Goal: Transaction & Acquisition: Purchase product/service

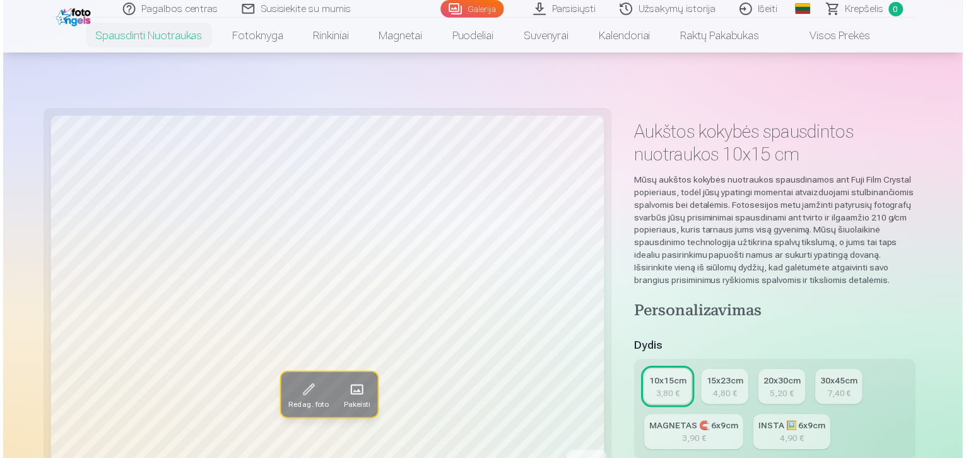
scroll to position [429, 0]
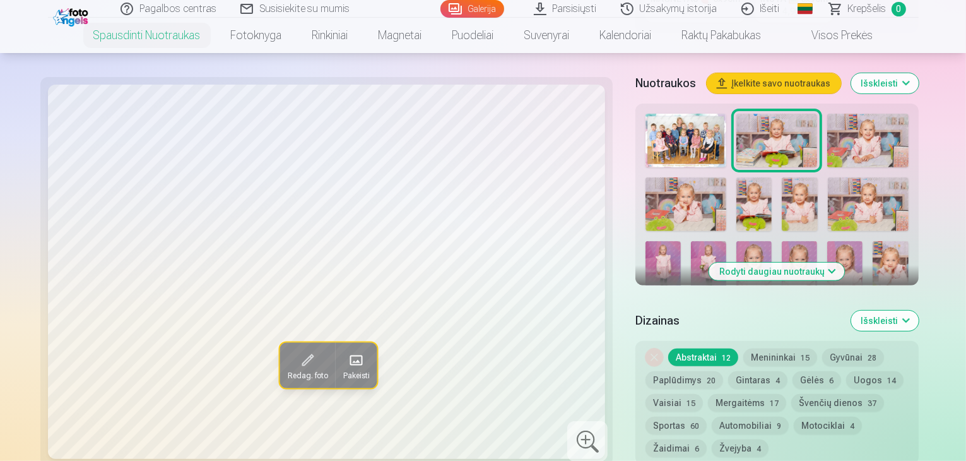
click at [646, 114] on img at bounding box center [686, 141] width 81 height 54
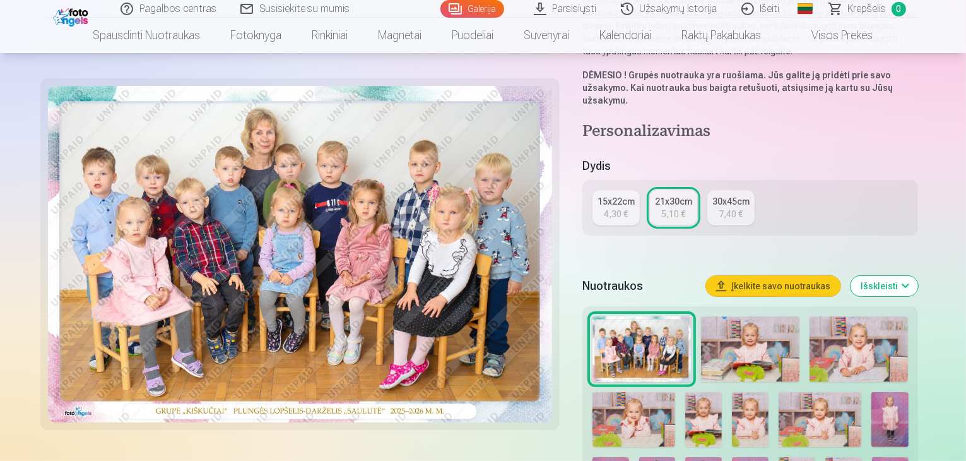
scroll to position [252, 0]
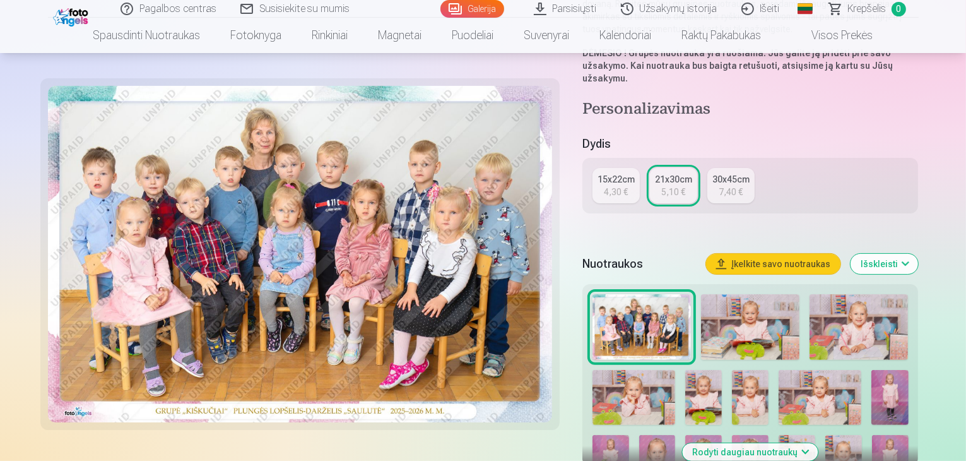
click at [714, 294] on img at bounding box center [750, 327] width 98 height 66
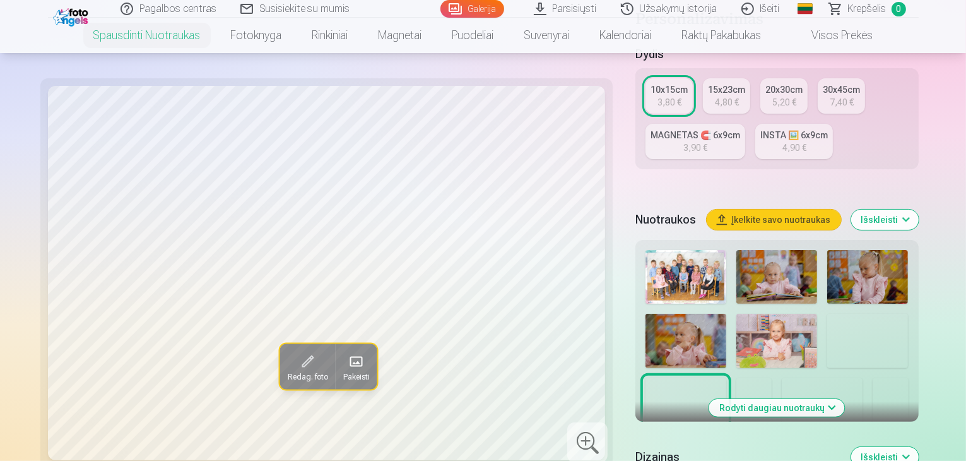
scroll to position [316, 0]
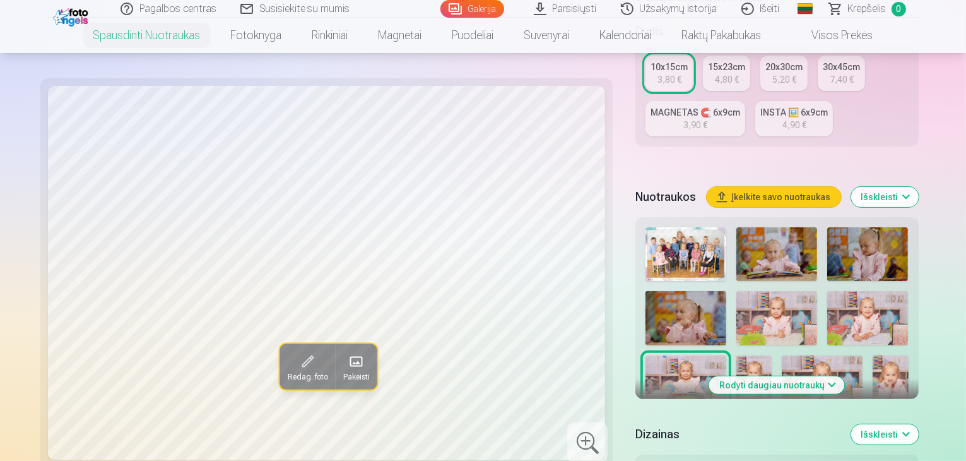
click at [742, 228] on img at bounding box center [776, 254] width 81 height 54
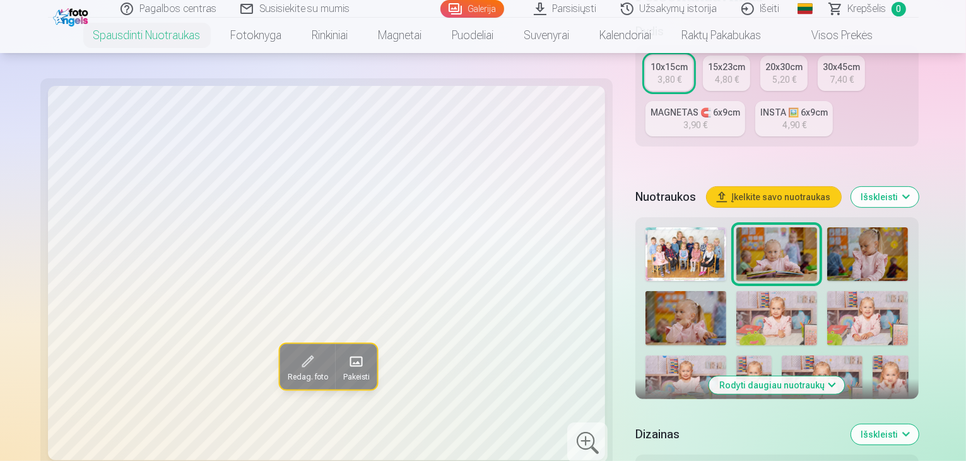
click at [827, 238] on img at bounding box center [867, 254] width 81 height 54
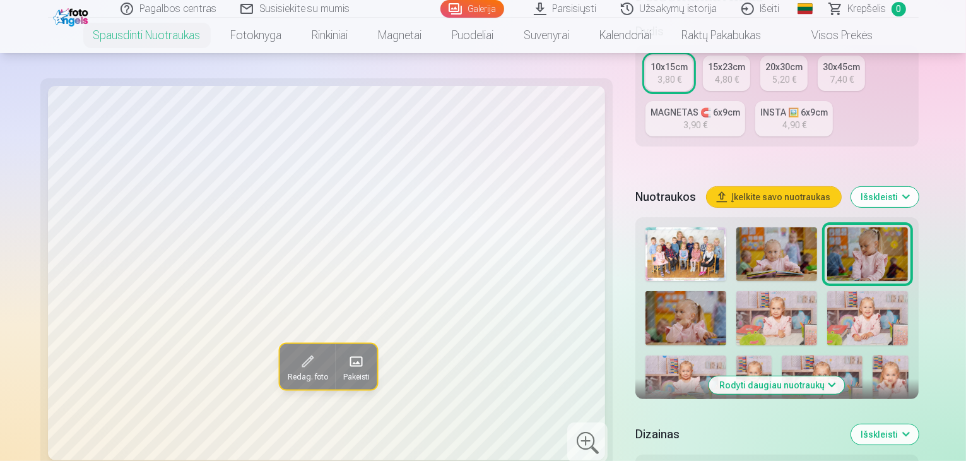
click at [577, 346] on div "Redag. foto Pakeisti Spustelėkite vaizdą, kad atidarytumėte išplėstinį vaizdą S…" at bounding box center [483, 332] width 871 height 1062
click at [726, 291] on img at bounding box center [686, 318] width 81 height 54
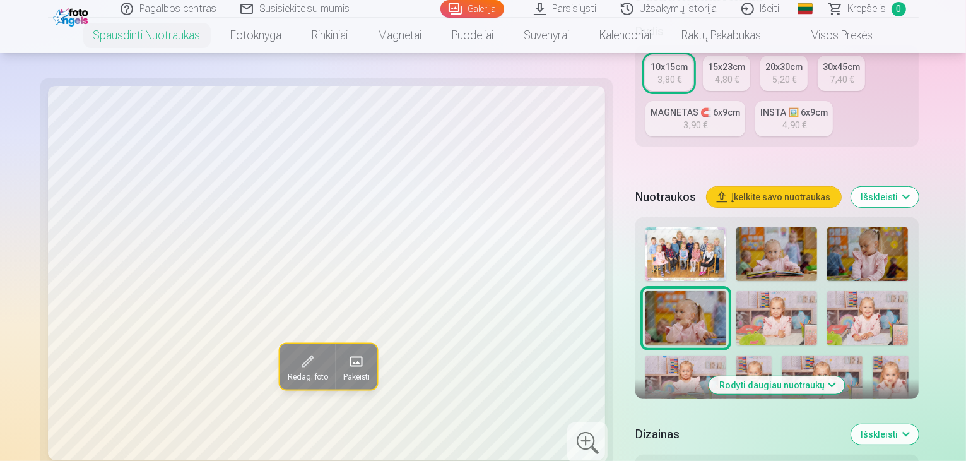
click at [736, 295] on img at bounding box center [776, 318] width 81 height 54
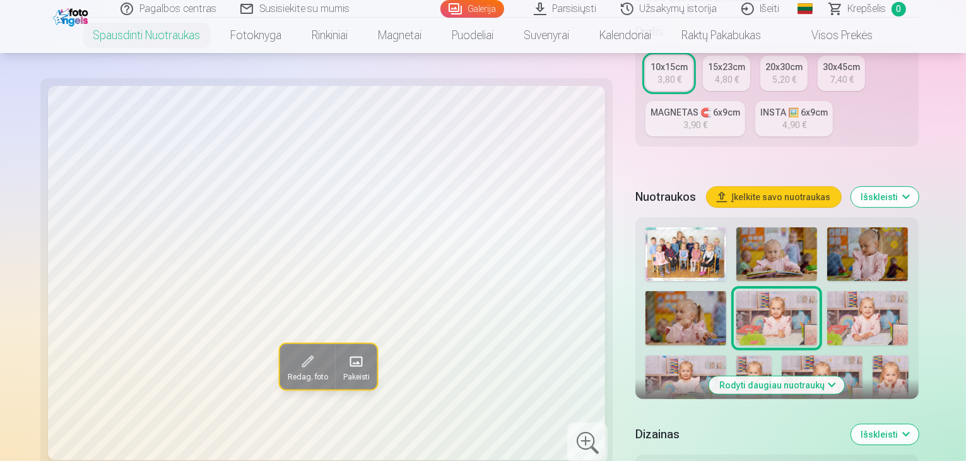
click at [827, 297] on img at bounding box center [867, 318] width 81 height 54
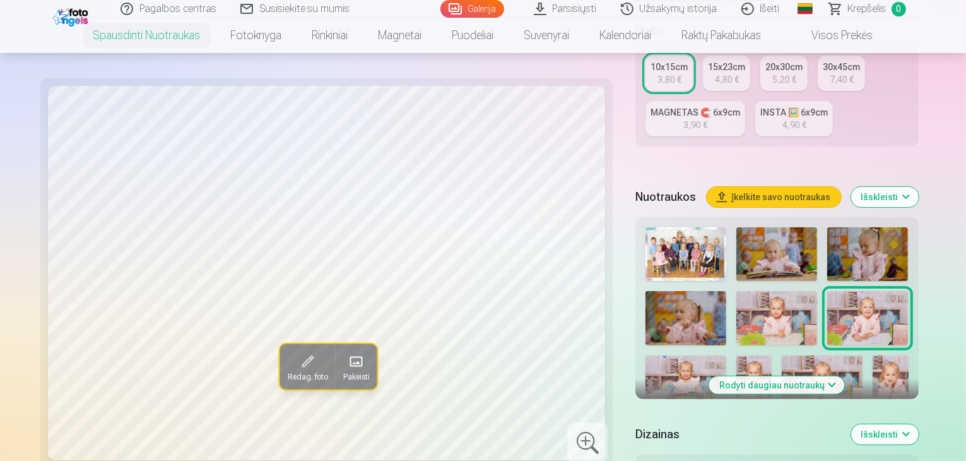
click at [726, 355] on img at bounding box center [686, 382] width 81 height 54
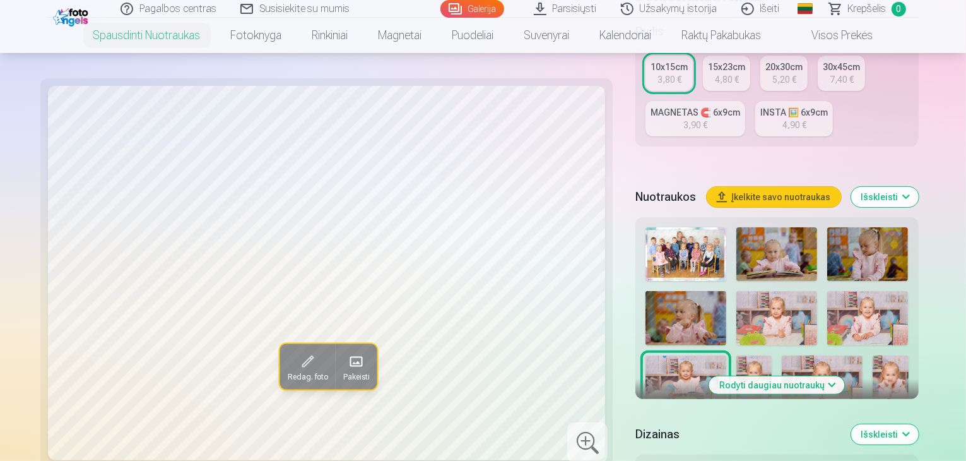
click at [772, 355] on img at bounding box center [754, 382] width 36 height 54
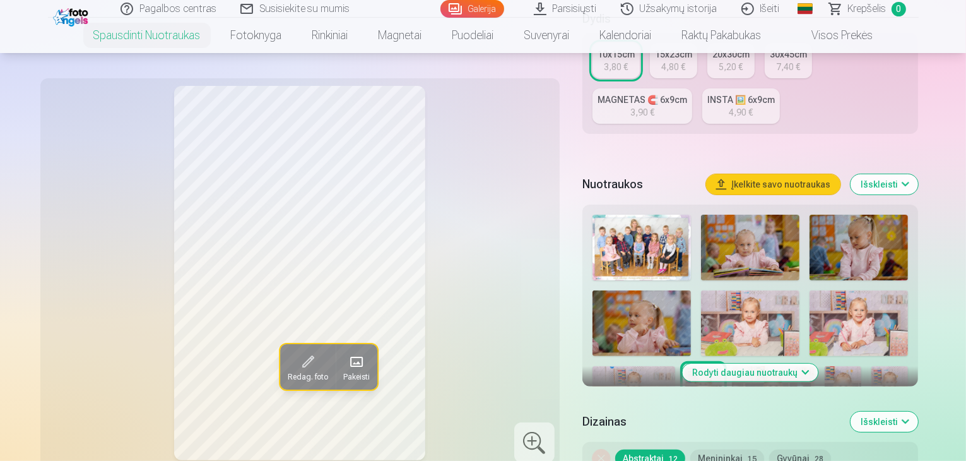
click at [732, 366] on img at bounding box center [773, 393] width 83 height 55
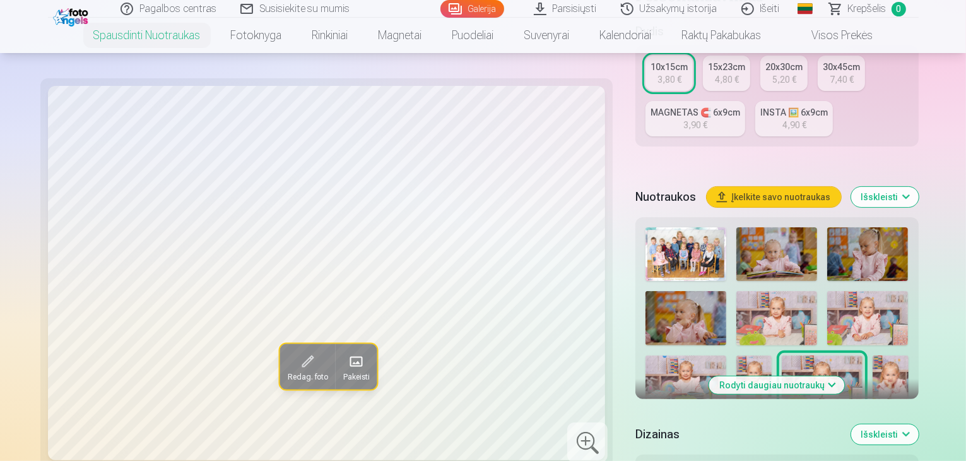
click at [873, 355] on img at bounding box center [891, 382] width 36 height 54
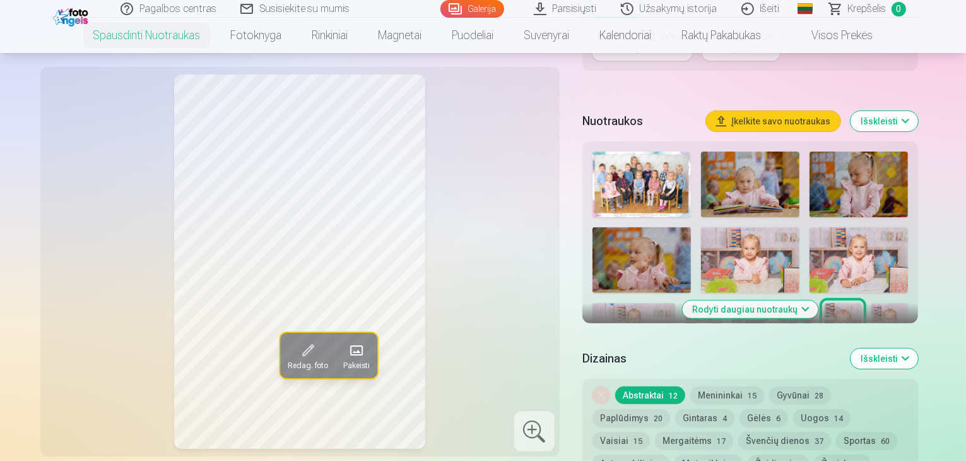
scroll to position [442, 0]
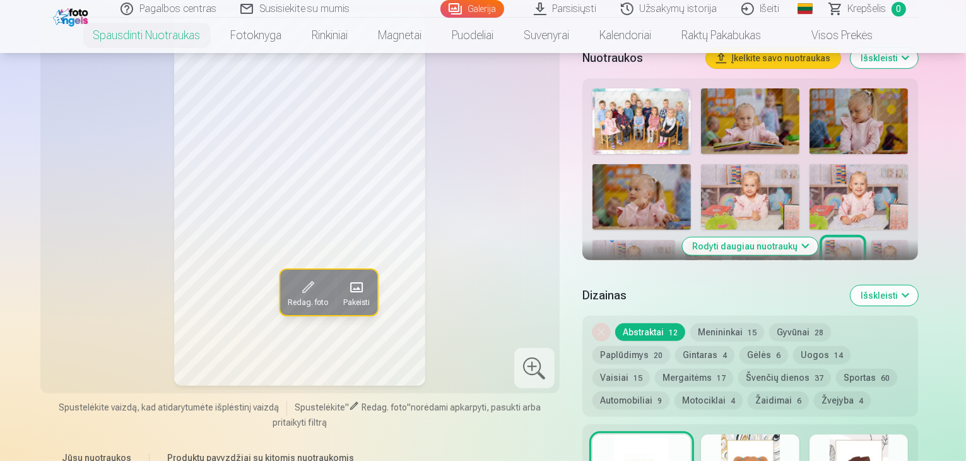
click at [760, 237] on button "Rodyti daugiau nuotraukų" at bounding box center [751, 246] width 136 height 18
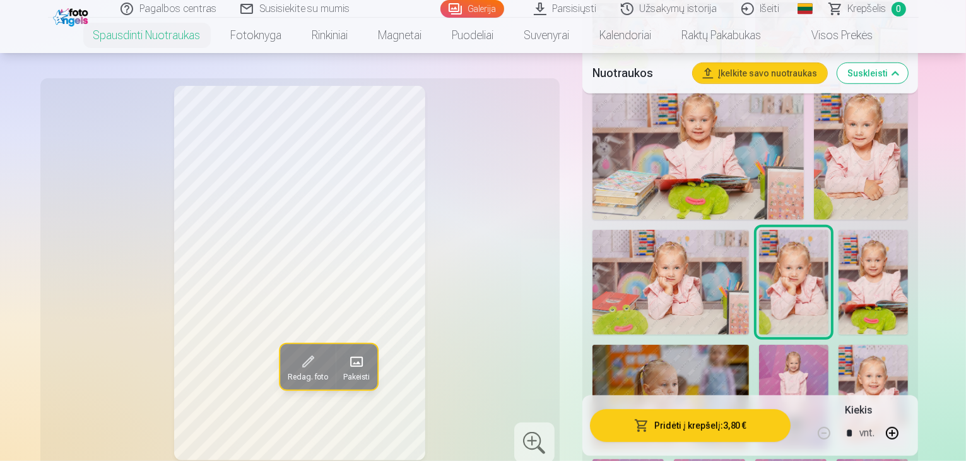
scroll to position [820, 0]
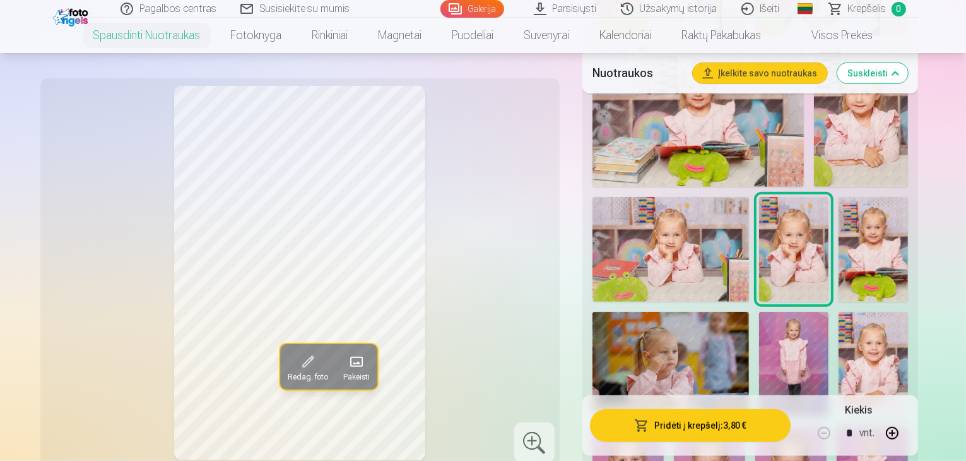
click at [839, 203] on img at bounding box center [873, 249] width 69 height 105
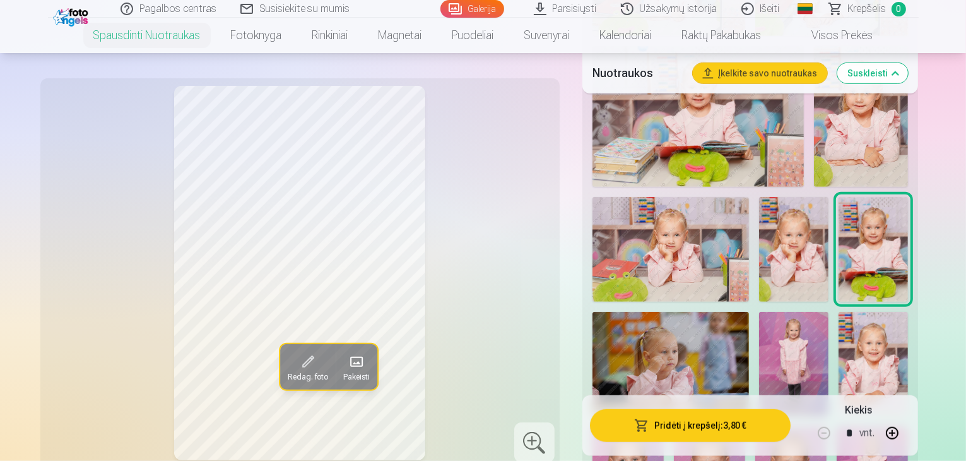
click at [749, 312] on img at bounding box center [671, 364] width 157 height 104
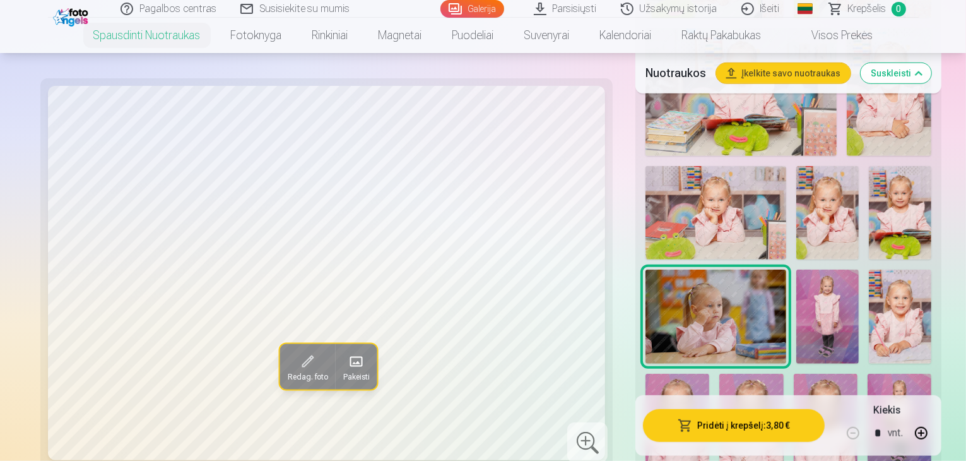
click at [859, 269] on img at bounding box center [827, 316] width 62 height 94
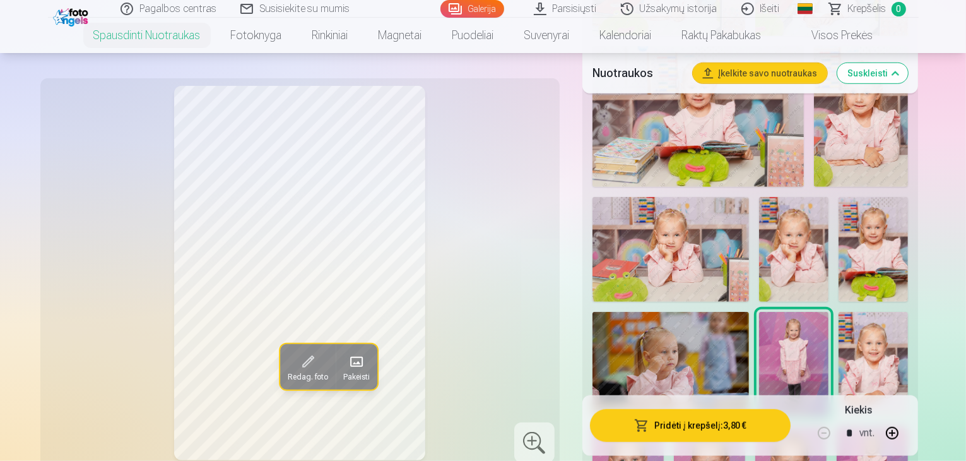
click at [829, 312] on img at bounding box center [793, 364] width 69 height 105
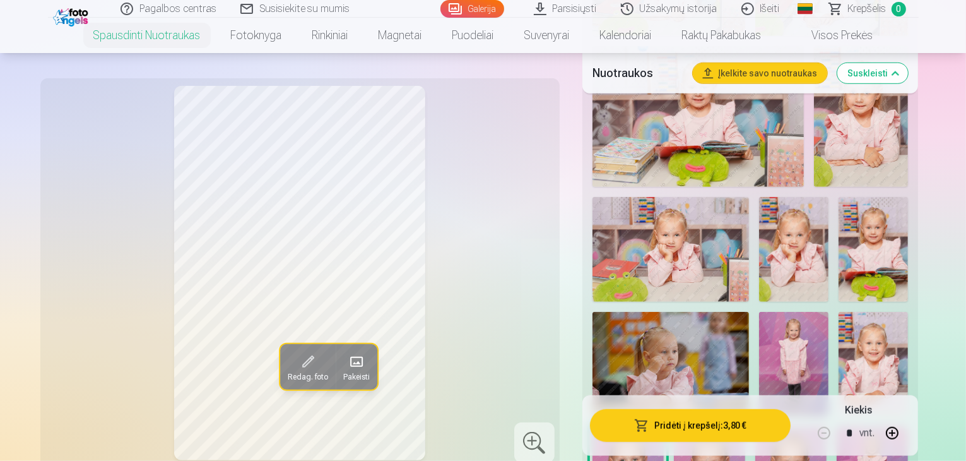
click at [839, 312] on img at bounding box center [873, 364] width 69 height 104
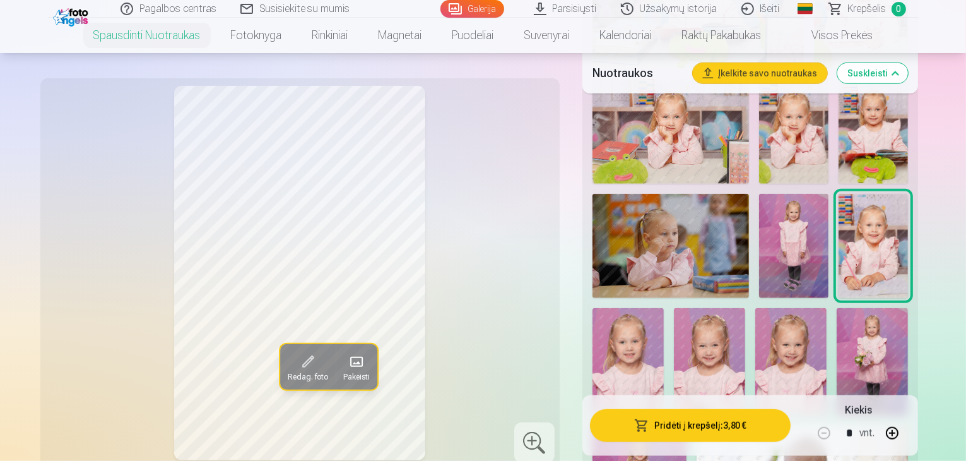
scroll to position [947, 0]
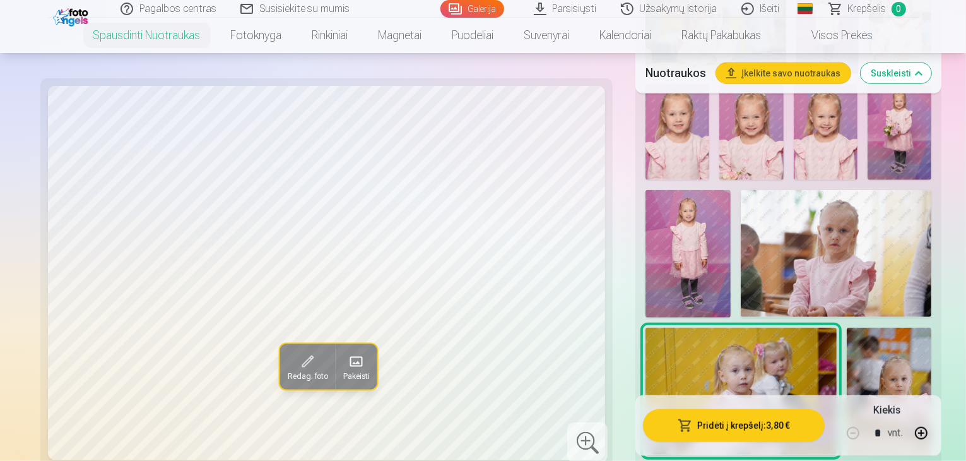
scroll to position [1136, 0]
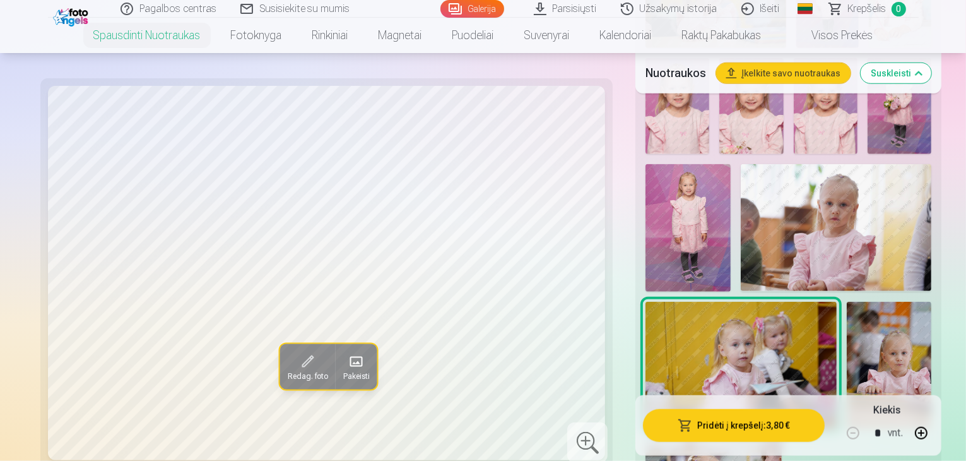
click at [847, 302] on img at bounding box center [889, 365] width 85 height 127
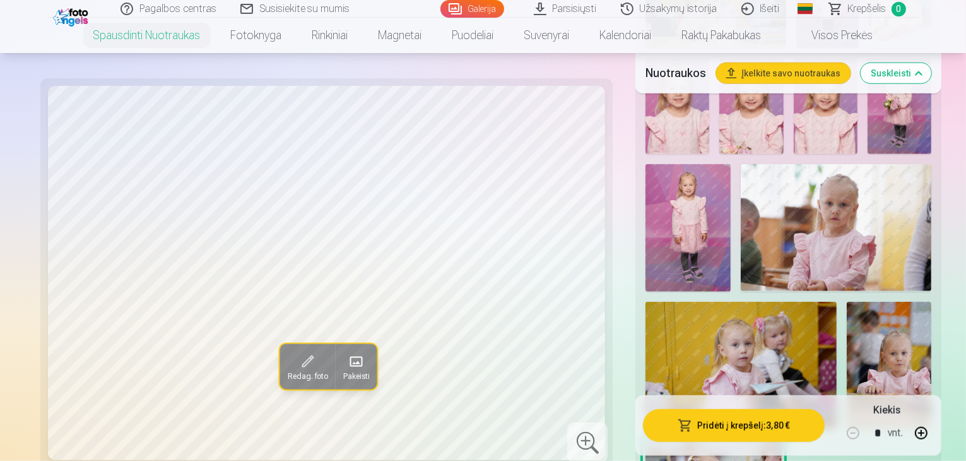
scroll to position [1199, 0]
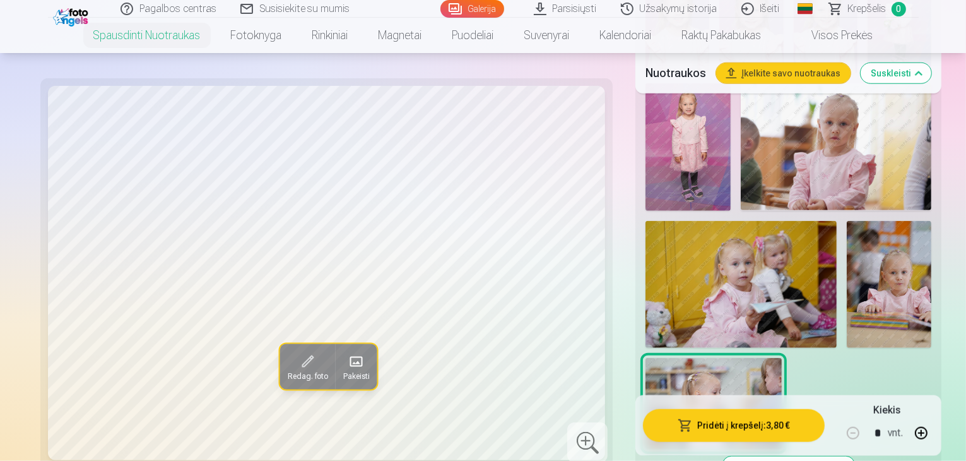
scroll to position [1325, 0]
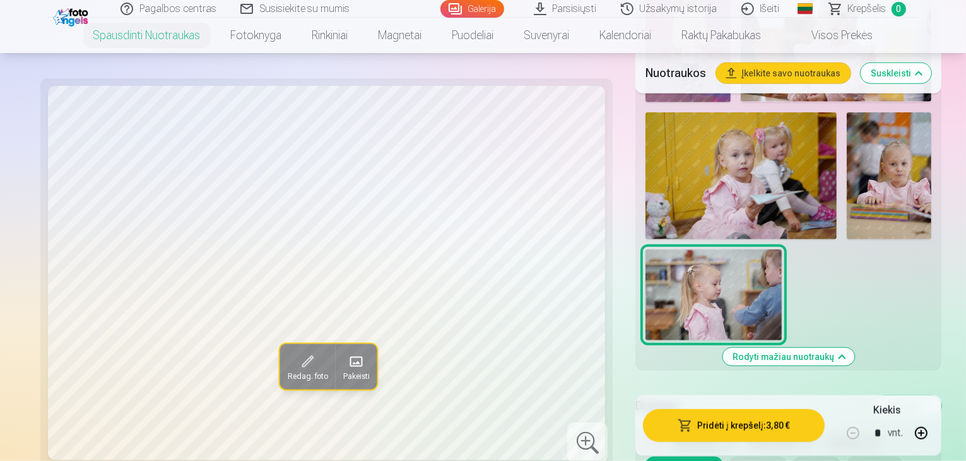
click at [668, 434] on button "Abstraktai 12" at bounding box center [703, 443] width 70 height 18
click at [743, 434] on button "Menininkai 15" at bounding box center [780, 443] width 74 height 18
click at [668, 434] on button "Abstraktai 12" at bounding box center [703, 443] width 70 height 18
click at [743, 434] on button "Menininkai 15" at bounding box center [780, 443] width 74 height 18
click at [822, 434] on button "Gyvūnai 28" at bounding box center [853, 443] width 62 height 18
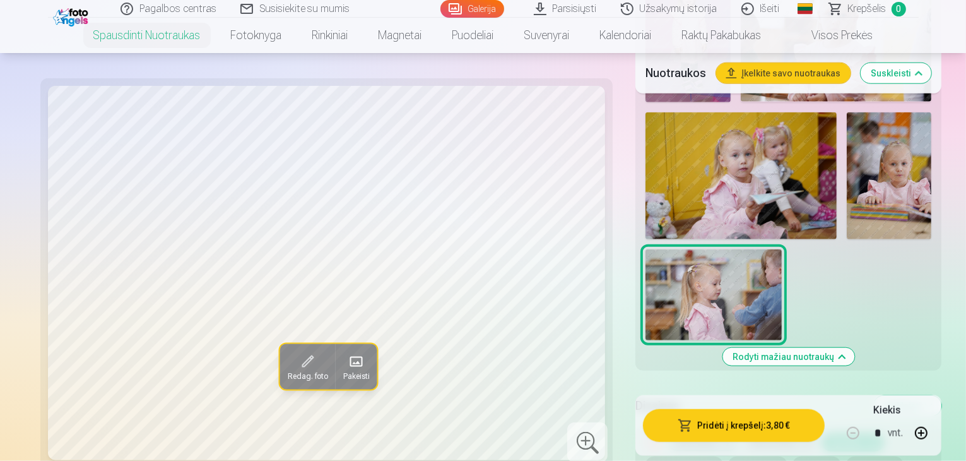
click at [723, 456] on button "Paplūdimys 20" at bounding box center [685, 465] width 78 height 18
click at [728, 456] on button "Gintaras 4" at bounding box center [757, 465] width 59 height 18
click at [793, 456] on button "Gėlės 6" at bounding box center [817, 465] width 49 height 18
click at [668, 434] on button "Abstraktai 12" at bounding box center [703, 443] width 70 height 18
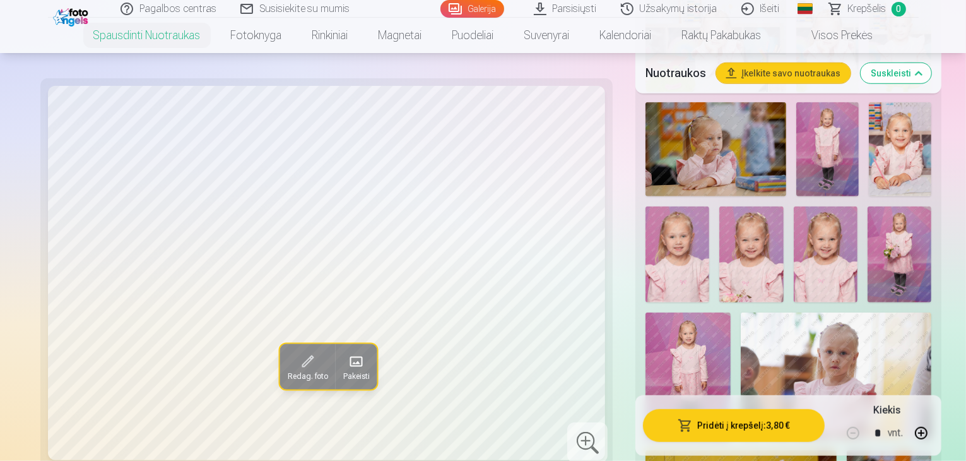
scroll to position [1010, 0]
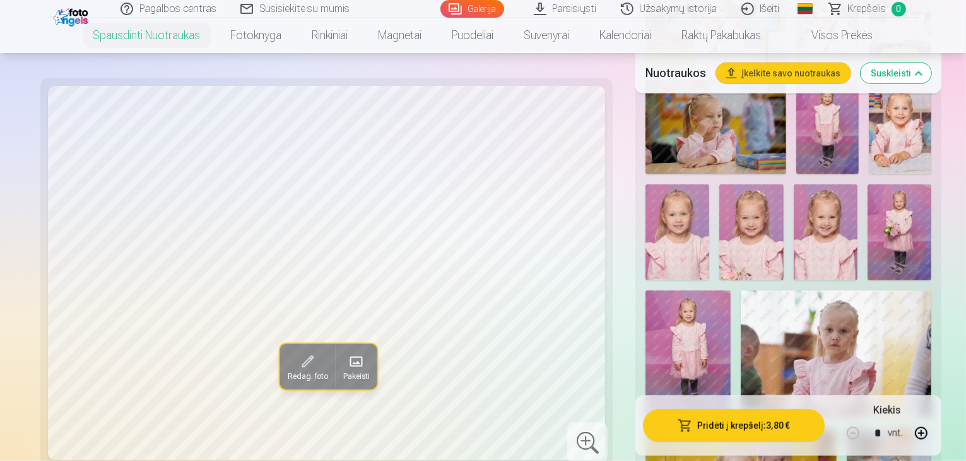
click at [754, 290] on img at bounding box center [836, 353] width 191 height 127
click at [777, 184] on img at bounding box center [751, 232] width 64 height 96
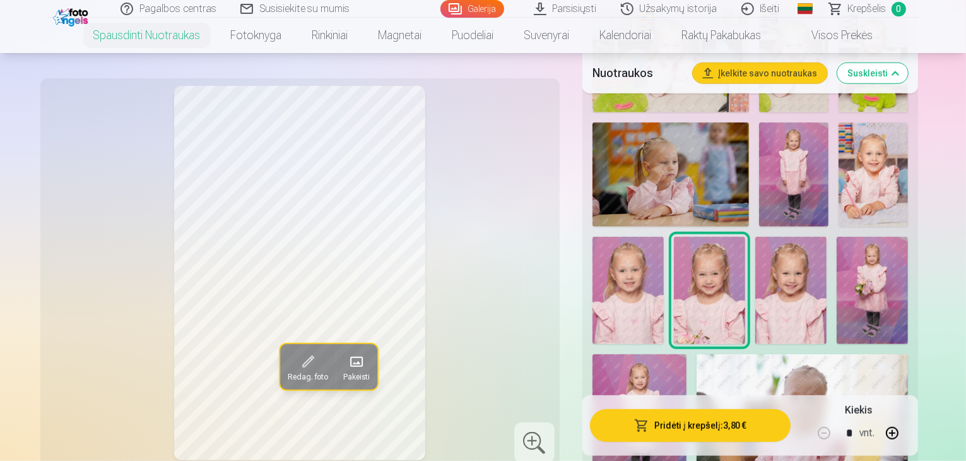
click at [827, 237] on img at bounding box center [790, 290] width 71 height 107
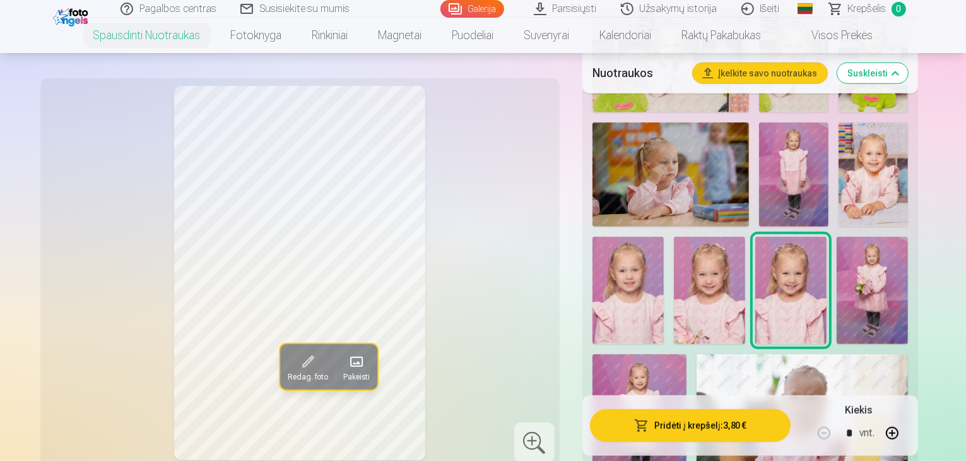
click at [839, 149] on img at bounding box center [873, 174] width 69 height 104
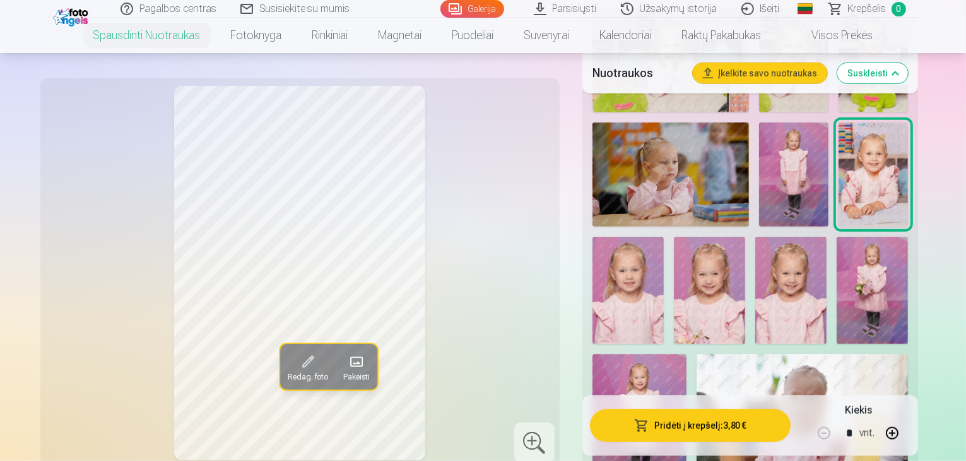
click at [664, 237] on img at bounding box center [628, 290] width 71 height 107
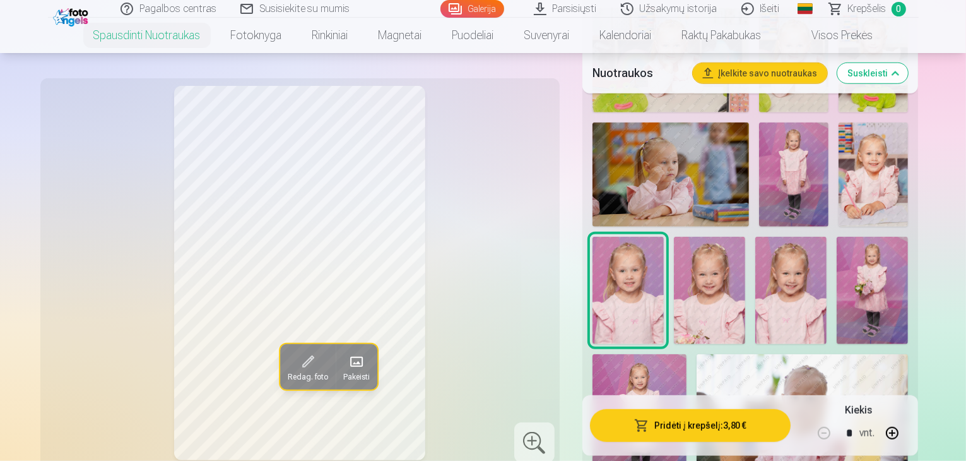
drag, startPoint x: 411, startPoint y: 243, endPoint x: 524, endPoint y: 195, distance: 122.1
click at [524, 195] on div "Redag. foto Pakeisti" at bounding box center [300, 273] width 504 height 374
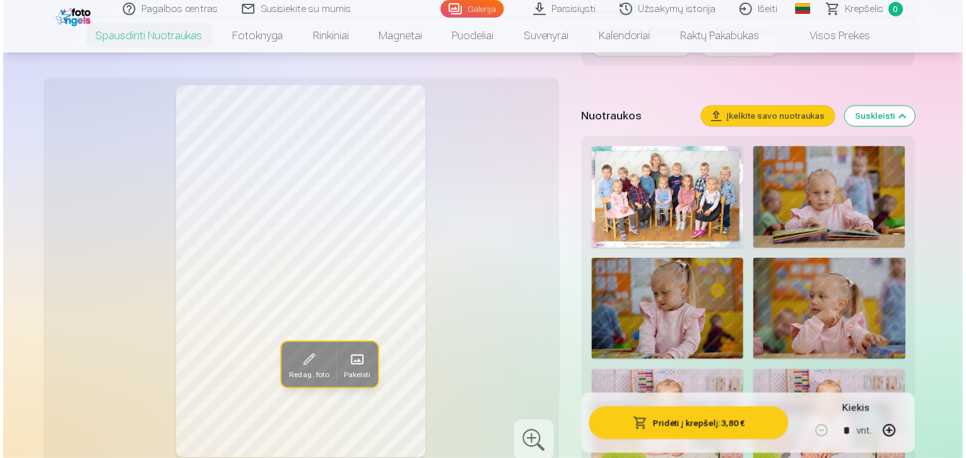
scroll to position [316, 0]
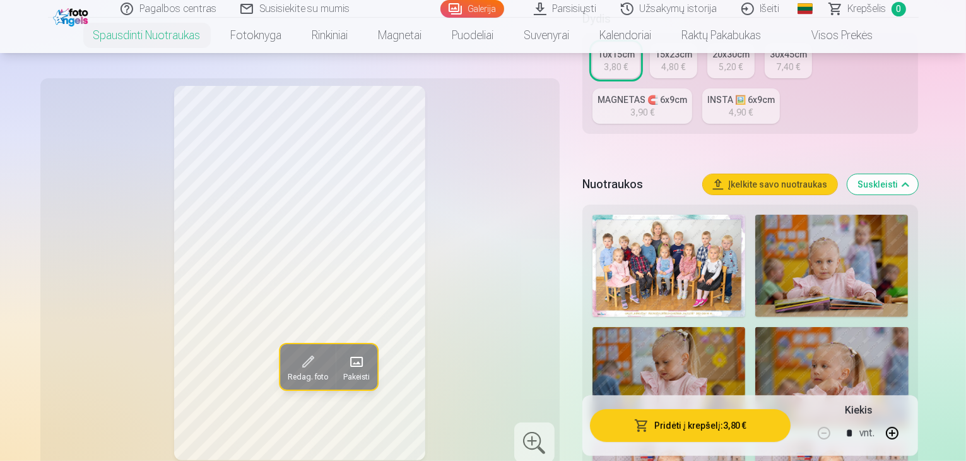
click at [738, 275] on img at bounding box center [669, 266] width 153 height 102
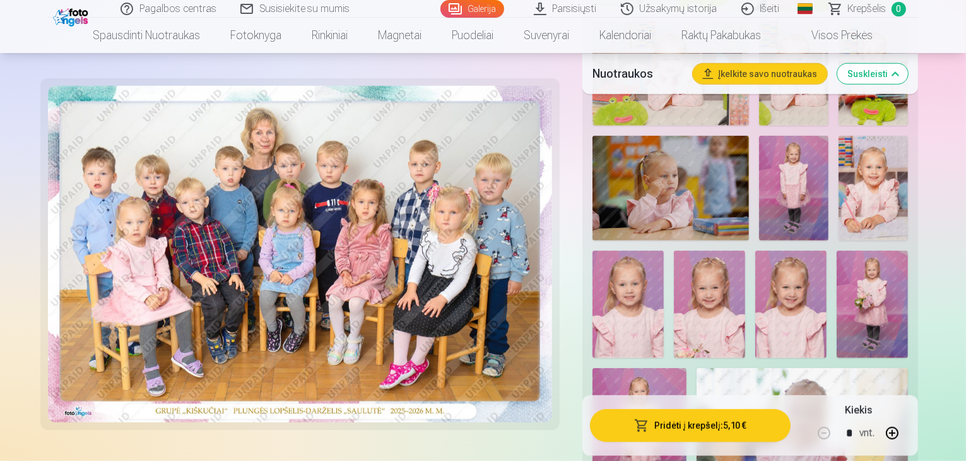
scroll to position [947, 0]
